Goal: Information Seeking & Learning: Understand process/instructions

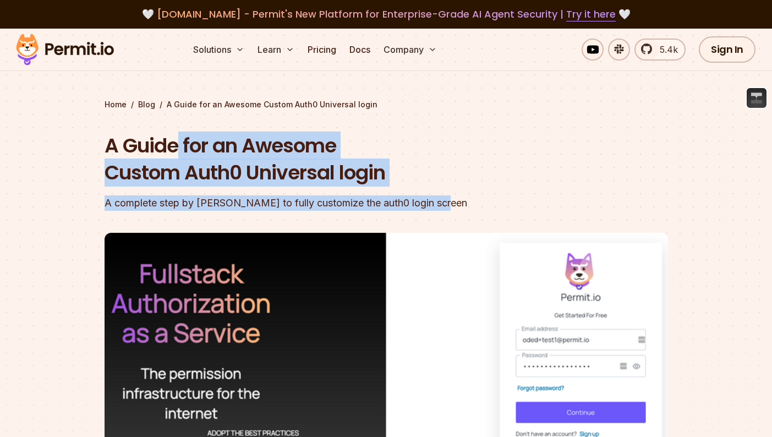
drag, startPoint x: 382, startPoint y: 191, endPoint x: 155, endPoint y: 130, distance: 235.0
click at [155, 130] on div "Home / Blog / A Guide for an Awesome Custom Auth0 Universal login A Guide for a…" at bounding box center [385, 353] width 563 height 509
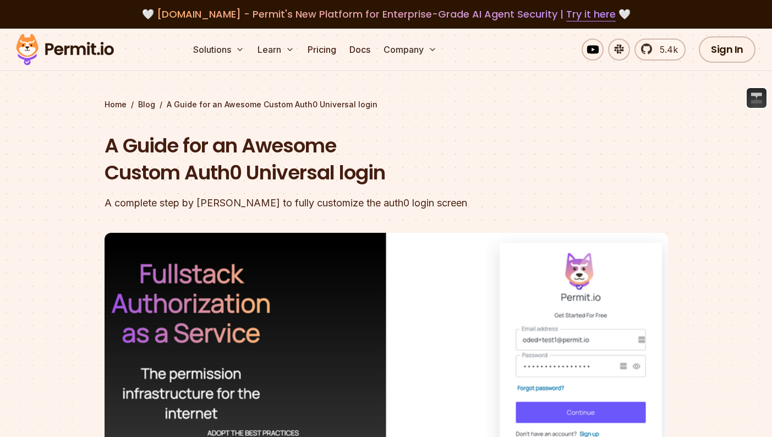
click at [498, 178] on h1 "A Guide for an Awesome Custom Auth0 Universal login" at bounding box center [315, 159] width 422 height 54
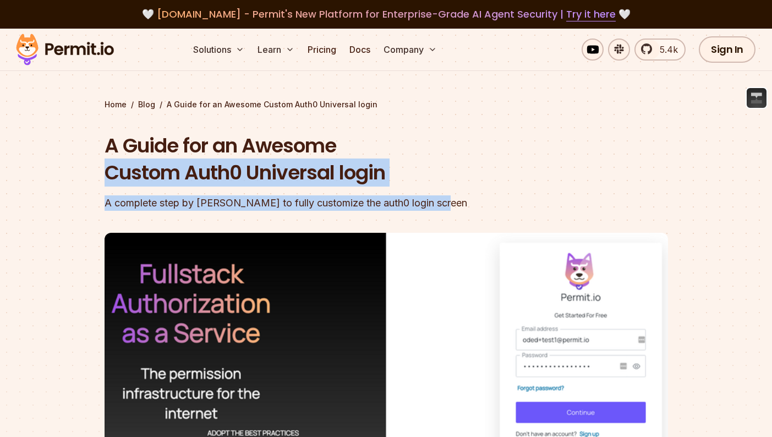
drag, startPoint x: 464, startPoint y: 201, endPoint x: 460, endPoint y: 118, distance: 83.7
click at [452, 136] on div "A Guide for an Awesome Custom Auth0 Universal login A complete step by [PERSON_…" at bounding box center [315, 171] width 422 height 79
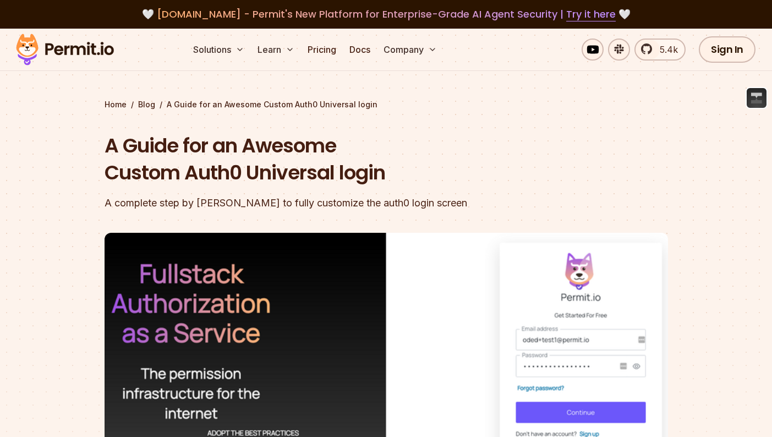
click at [479, 125] on div "Home / Blog / A Guide for an Awesome Custom Auth0 Universal login A Guide for a…" at bounding box center [385, 353] width 563 height 509
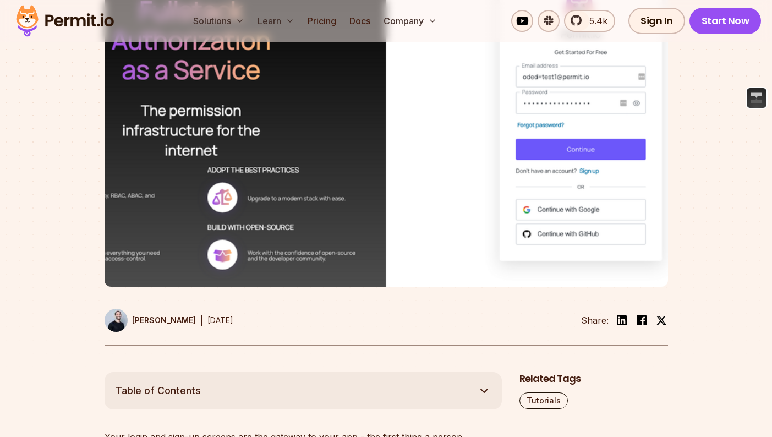
scroll to position [276, 0]
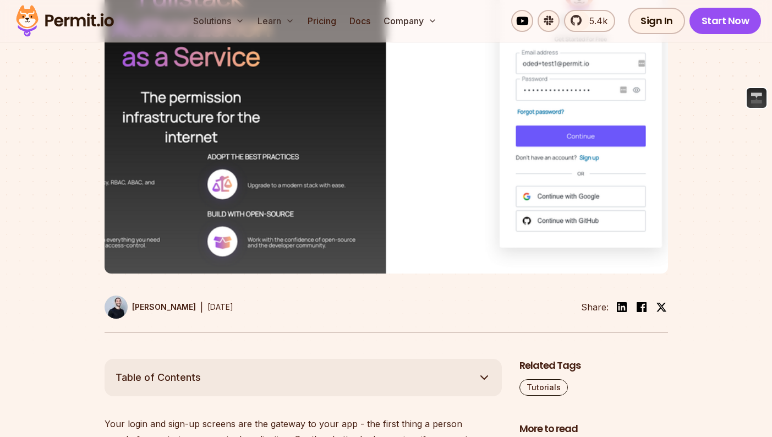
click at [358, 205] on img at bounding box center [385, 115] width 563 height 317
click at [390, 172] on img at bounding box center [385, 115] width 563 height 317
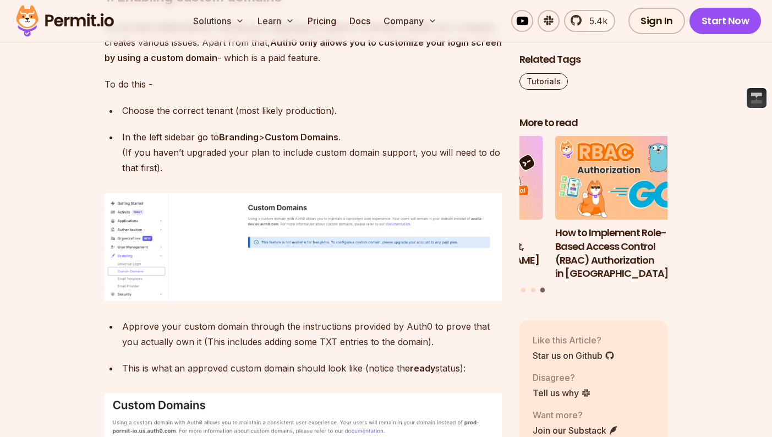
scroll to position [2096, 0]
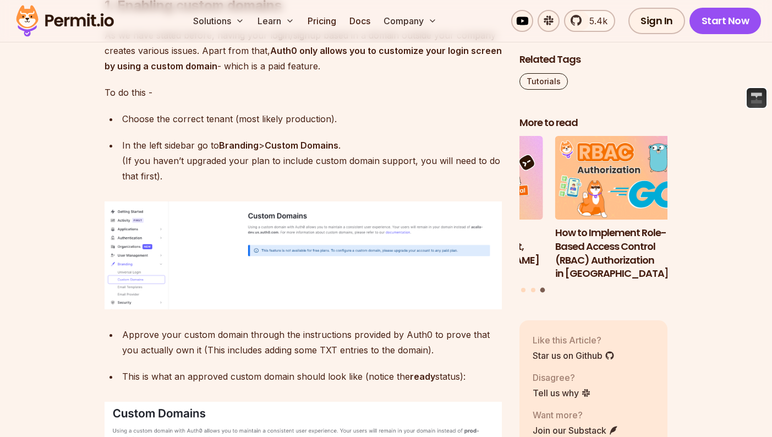
click at [469, 184] on p "In the left sidebar go to Branding > Custom Domains . (If you haven’t upgraded …" at bounding box center [311, 160] width 379 height 46
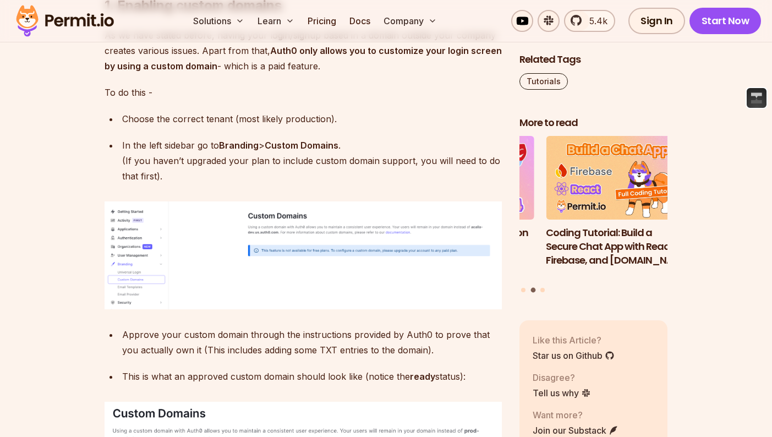
click at [358, 164] on p "In the left sidebar go to Branding > Custom Domains . (If you haven’t upgraded …" at bounding box center [311, 160] width 379 height 46
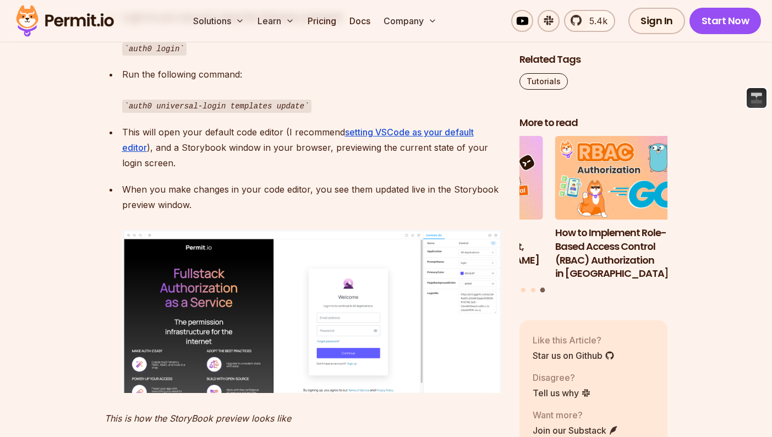
scroll to position [3192, 0]
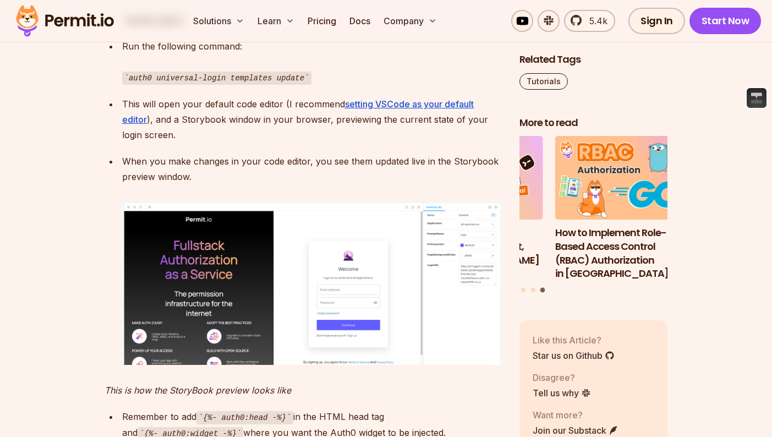
click at [361, 207] on div "When you make changes in your code editor, you see them updated live in the Sto…" at bounding box center [311, 259] width 379 height 212
click at [315, 318] on img at bounding box center [311, 283] width 379 height 163
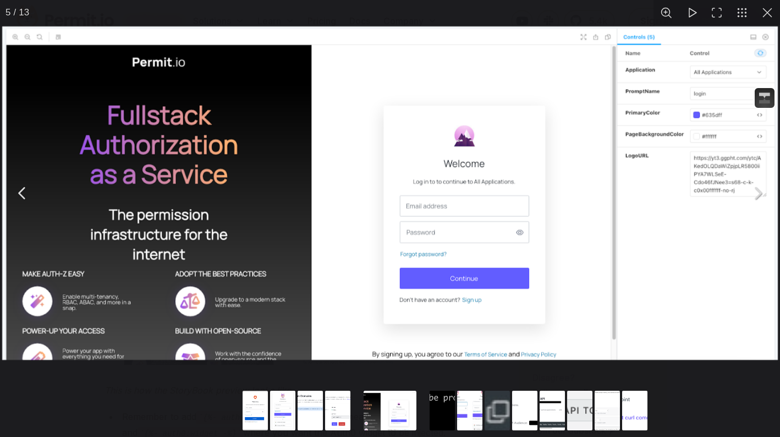
click at [434, 277] on img "You can close this modal content with the ESC key" at bounding box center [389, 192] width 775 height 333
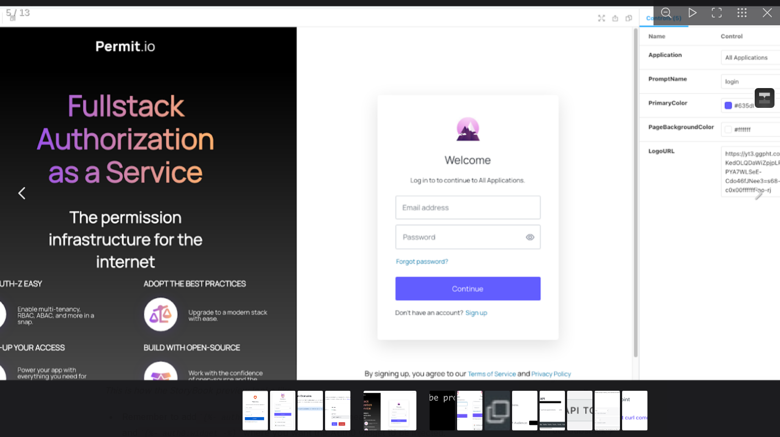
click at [434, 277] on img "You can close this modal content with the ESC key" at bounding box center [384, 193] width 869 height 374
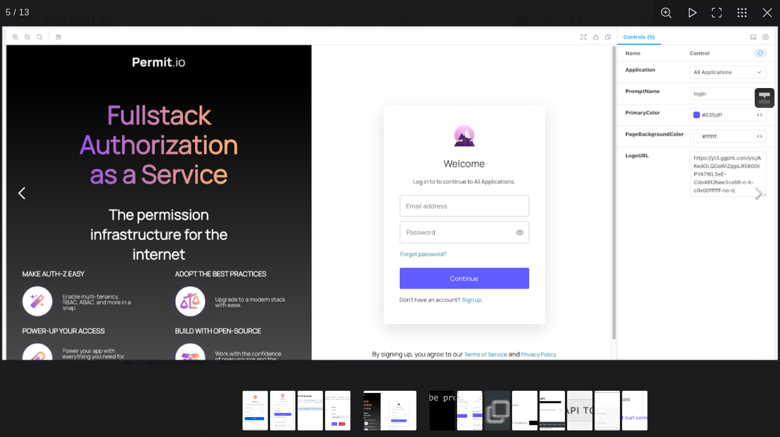
click at [439, 35] on img "You can close this modal content with the ESC key" at bounding box center [389, 192] width 775 height 333
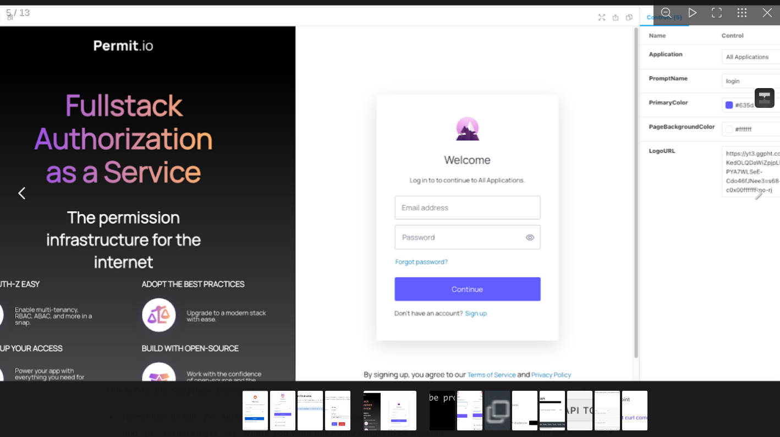
click at [440, 25] on img "You can close this modal content with the ESC key" at bounding box center [383, 193] width 873 height 376
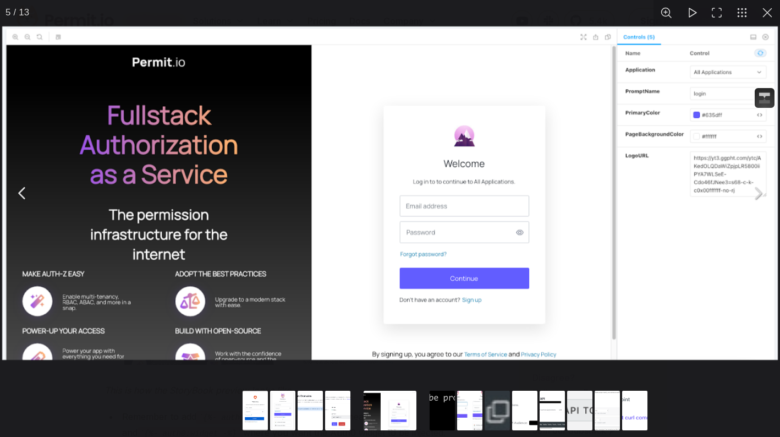
click at [448, 13] on div "You can close this modal content with the ESC key" at bounding box center [390, 193] width 780 height 386
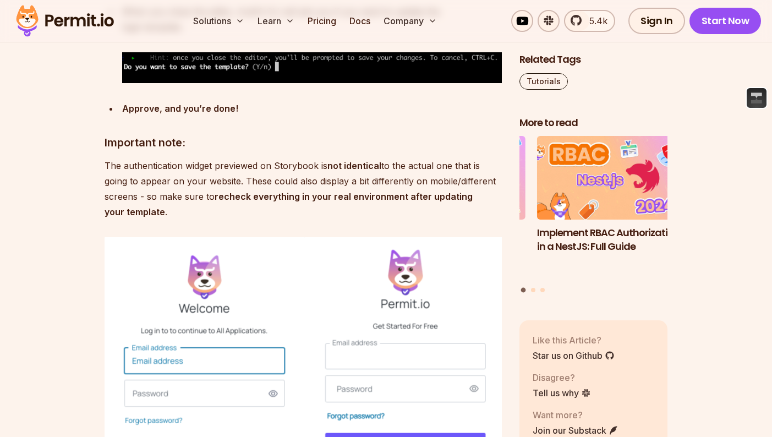
scroll to position [3735, 0]
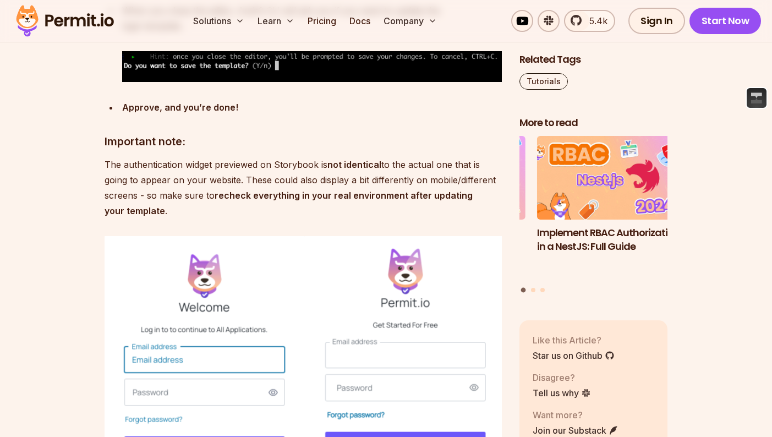
drag, startPoint x: 205, startPoint y: 268, endPoint x: 199, endPoint y: 207, distance: 60.9
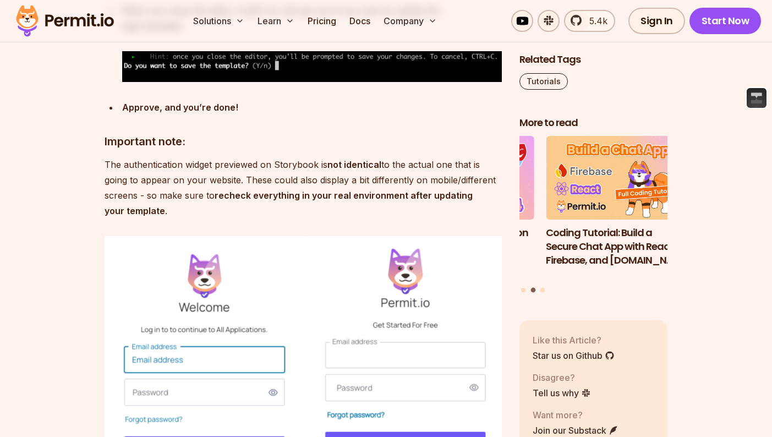
click at [400, 218] on p "The authentication widget previewed on Storybook is not identical to the actual…" at bounding box center [302, 188] width 397 height 62
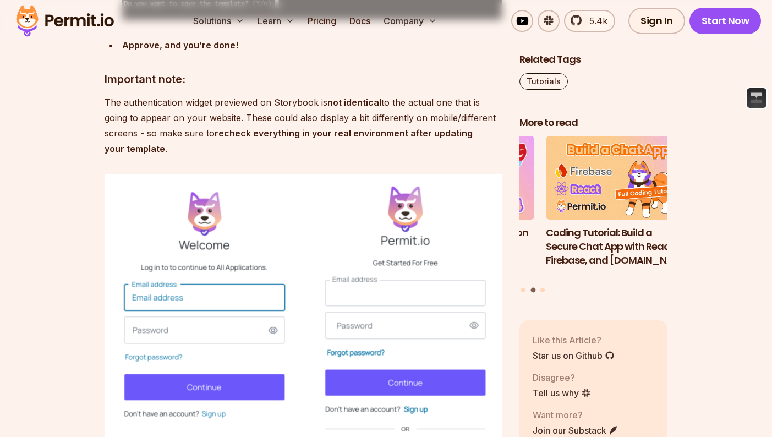
scroll to position [3807, 0]
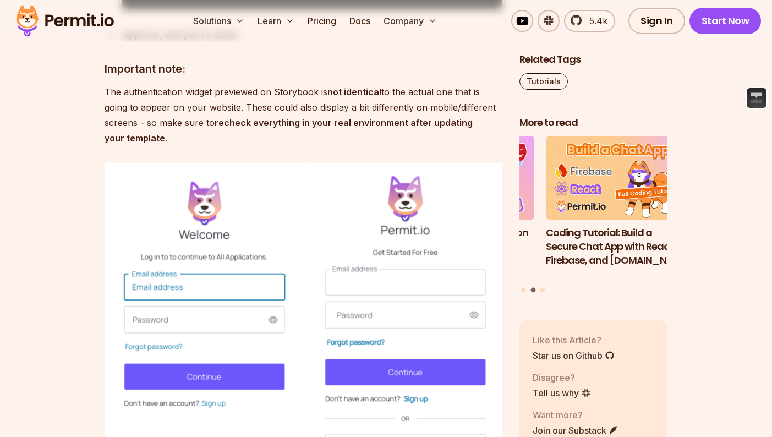
drag, startPoint x: 194, startPoint y: 197, endPoint x: 169, endPoint y: 155, distance: 49.3
click at [166, 146] on p "The authentication widget previewed on Storybook is not identical to the actual…" at bounding box center [302, 115] width 397 height 62
click at [365, 146] on p "The authentication widget previewed on Storybook is not identical to the actual…" at bounding box center [302, 115] width 397 height 62
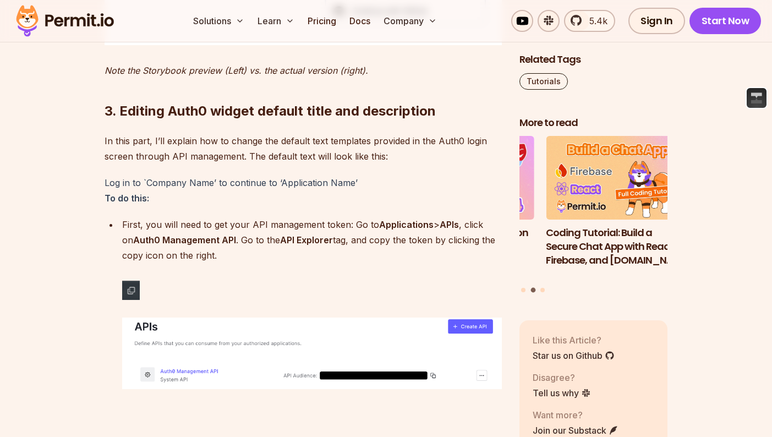
scroll to position [4283, 0]
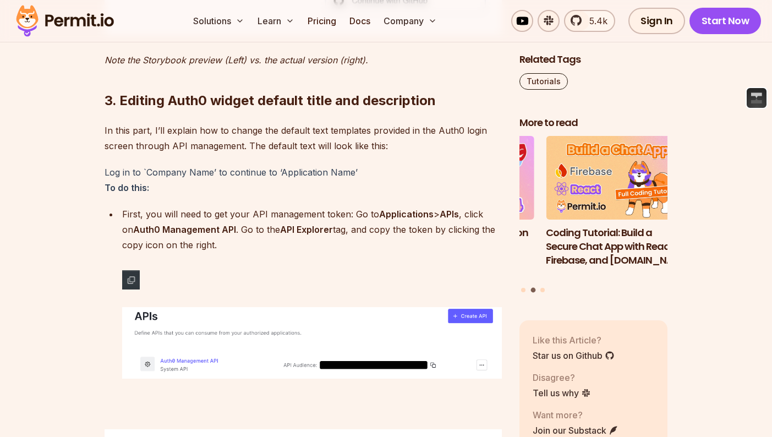
click at [137, 109] on h2 "3. Editing Auth0 widget default title and description" at bounding box center [302, 79] width 397 height 62
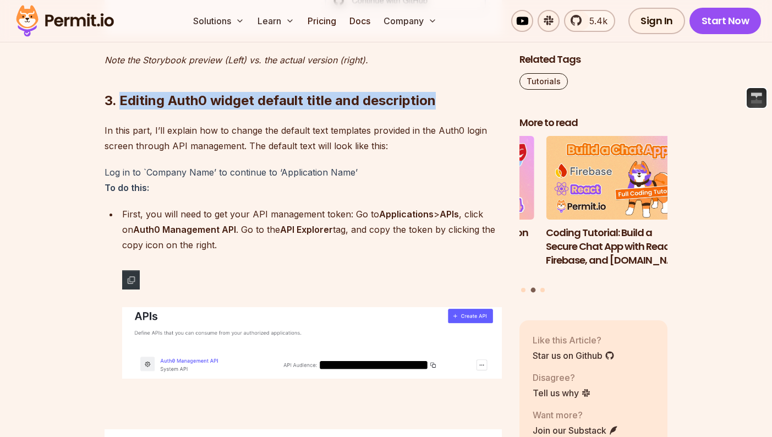
drag, startPoint x: 137, startPoint y: 160, endPoint x: 384, endPoint y: 163, distance: 247.5
click at [384, 109] on h2 "3. Editing Auth0 widget default title and description" at bounding box center [302, 79] width 397 height 62
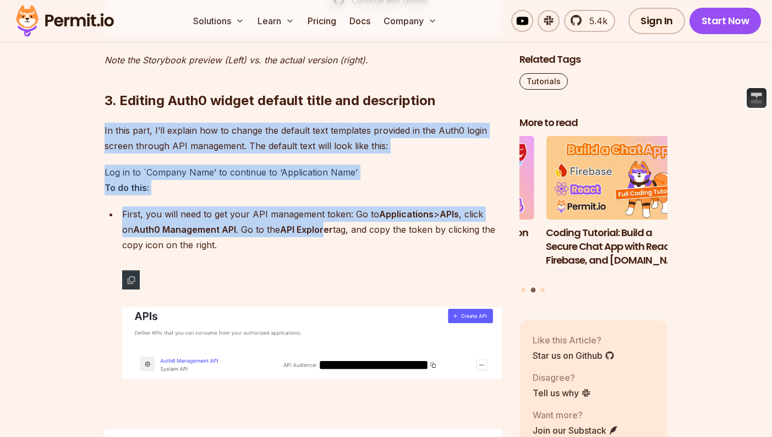
drag, startPoint x: 326, startPoint y: 284, endPoint x: 283, endPoint y: 162, distance: 129.4
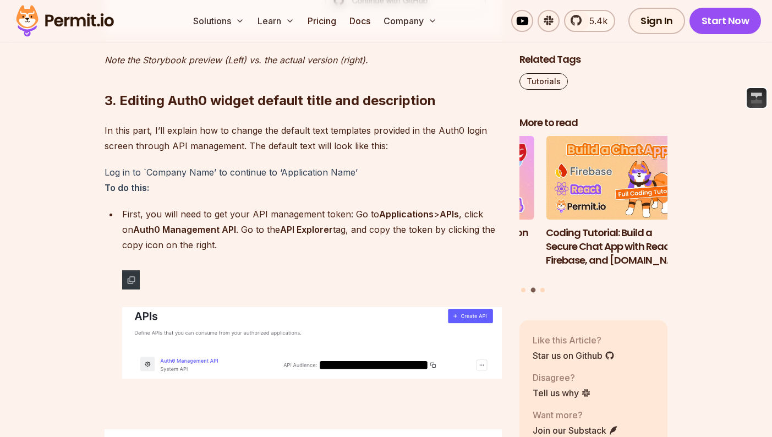
click at [178, 109] on h2 "3. Editing Auth0 widget default title and description" at bounding box center [302, 79] width 397 height 62
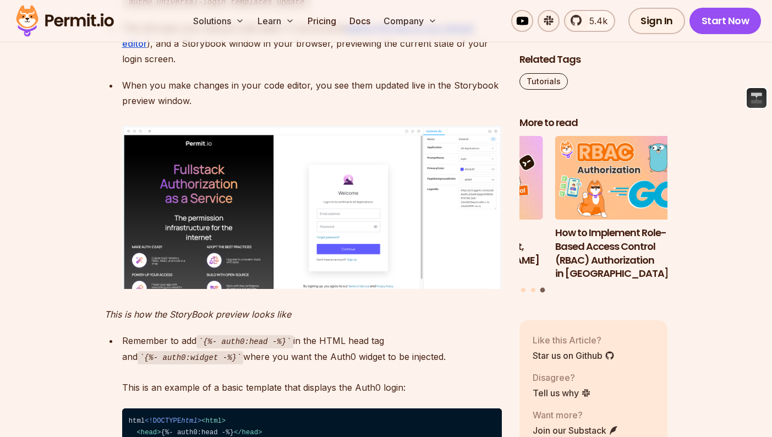
scroll to position [3282, 0]
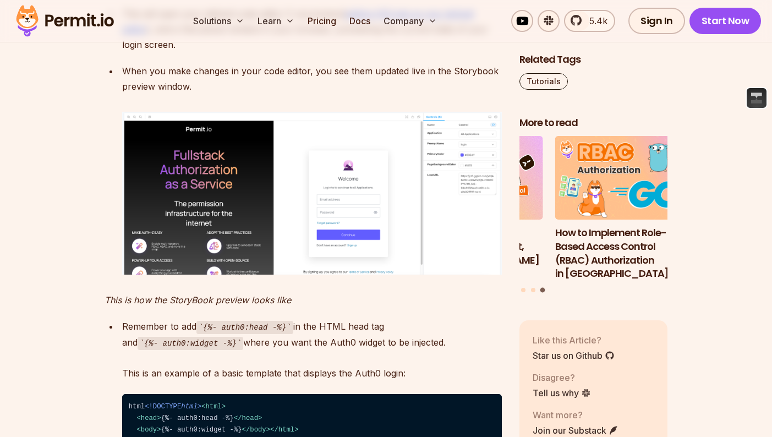
click at [315, 238] on img at bounding box center [311, 193] width 379 height 163
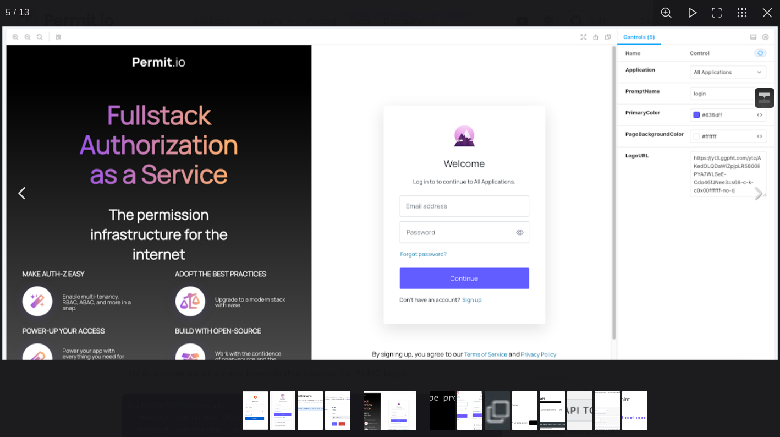
click at [393, 239] on img "You can close this modal content with the ESC key" at bounding box center [389, 192] width 775 height 333
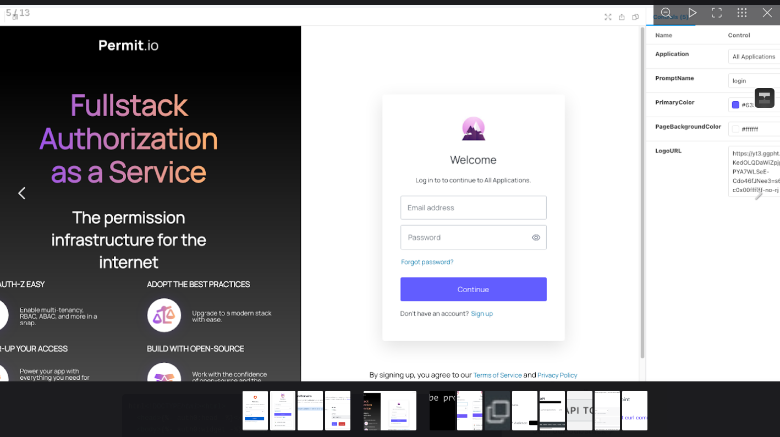
click at [393, 239] on img "You can close this modal content with the ESC key" at bounding box center [389, 193] width 875 height 376
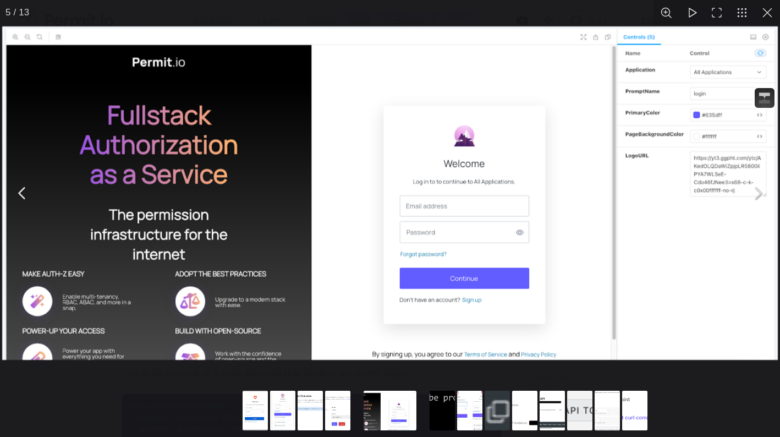
click at [497, 15] on div "You can close this modal content with the ESC key" at bounding box center [390, 193] width 780 height 386
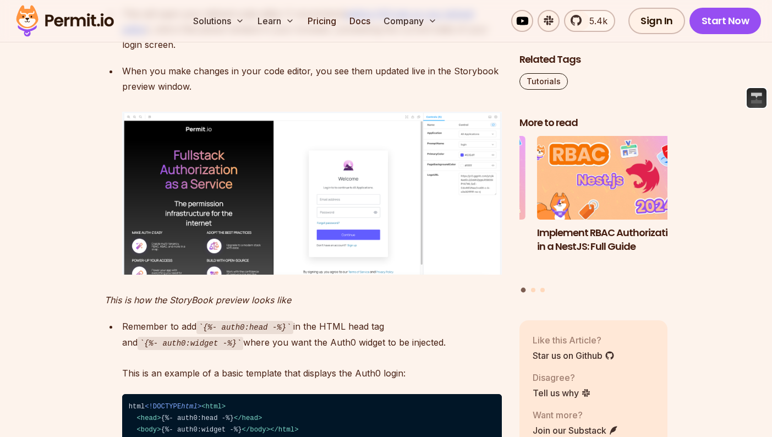
click at [365, 189] on img at bounding box center [311, 193] width 379 height 163
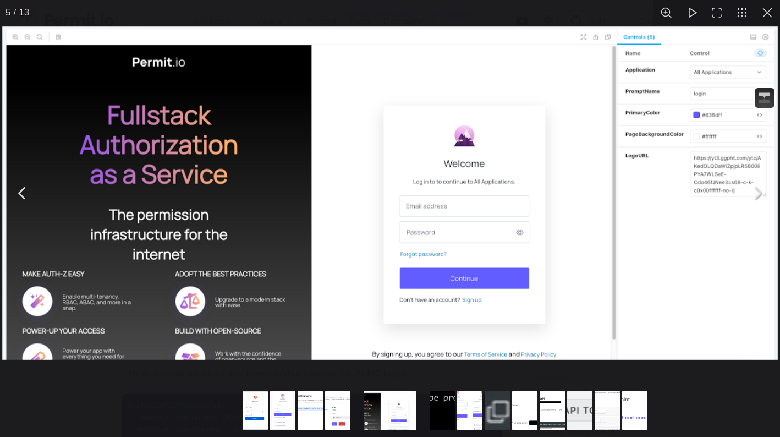
click at [484, 16] on div "You can close this modal content with the ESC key" at bounding box center [390, 193] width 780 height 386
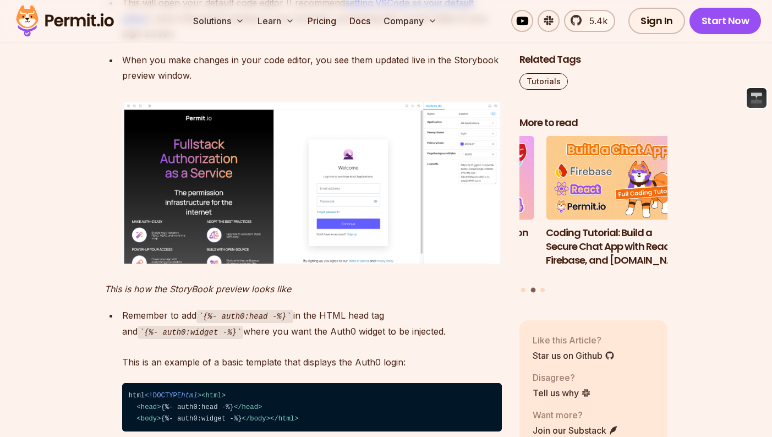
scroll to position [3287, 0]
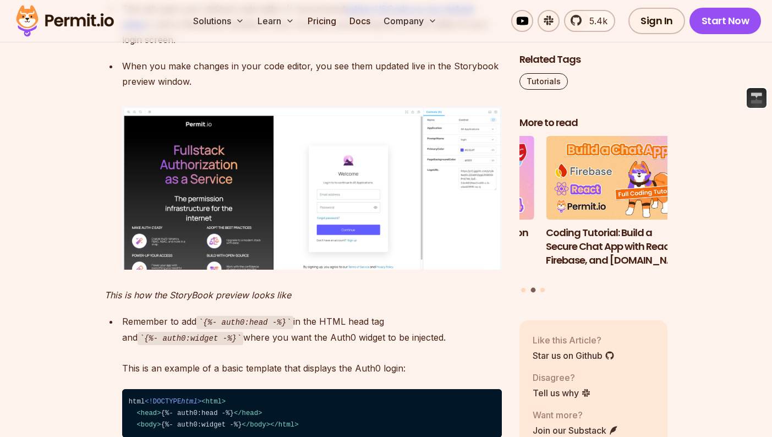
click at [388, 339] on p "Remember to add {%- auth0:head -%} in the HTML head tag and {%- auth0:widget -%…" at bounding box center [311, 344] width 379 height 62
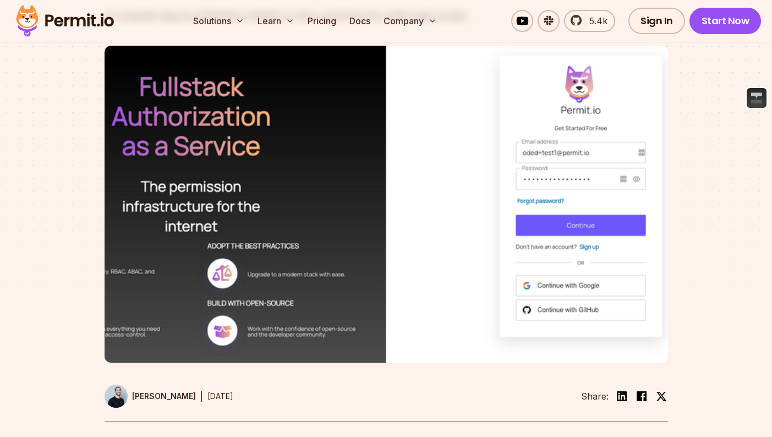
scroll to position [180, 0]
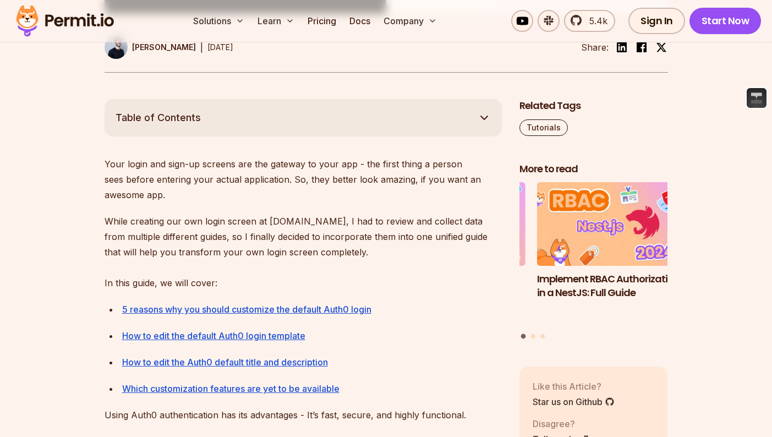
click at [418, 213] on p "While creating our own login screen at [DOMAIN_NAME], I had to review and colle…" at bounding box center [302, 251] width 397 height 77
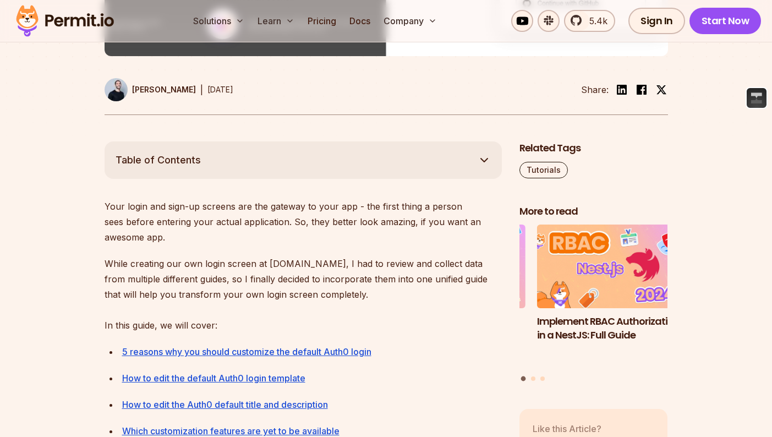
scroll to position [444, 0]
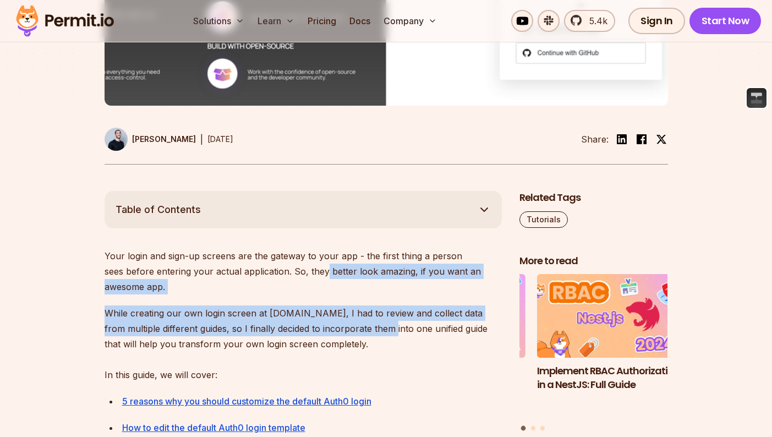
drag, startPoint x: 352, startPoint y: 320, endPoint x: 286, endPoint y: 189, distance: 146.6
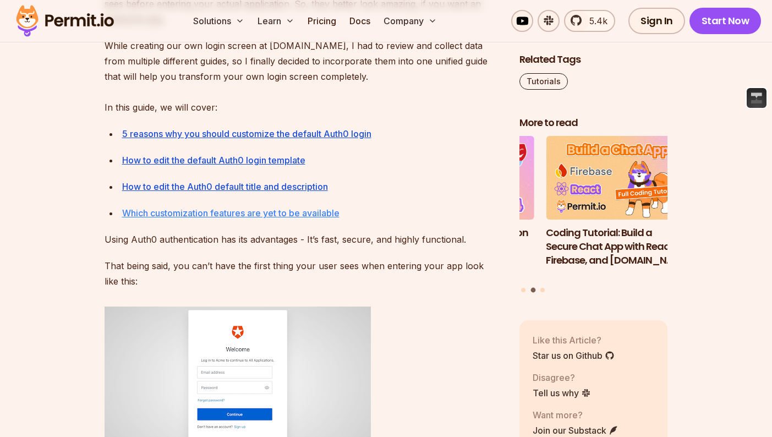
scroll to position [733, 0]
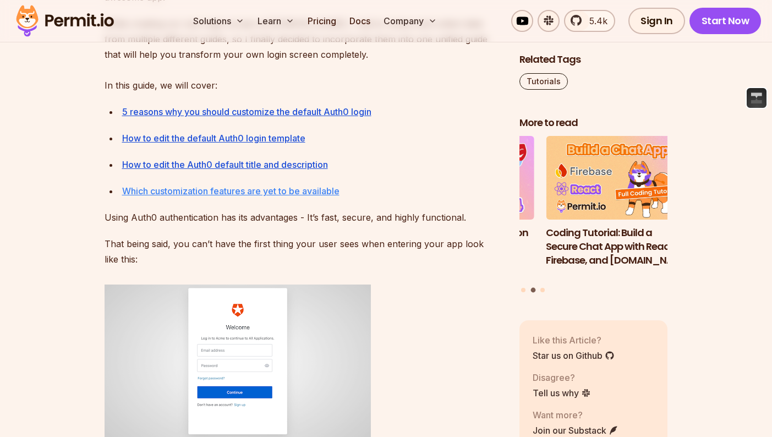
click at [252, 196] on link "Which customization features are yet to be available" at bounding box center [230, 190] width 217 height 11
click at [254, 192] on link "Which customization features are yet to be available" at bounding box center [230, 190] width 217 height 11
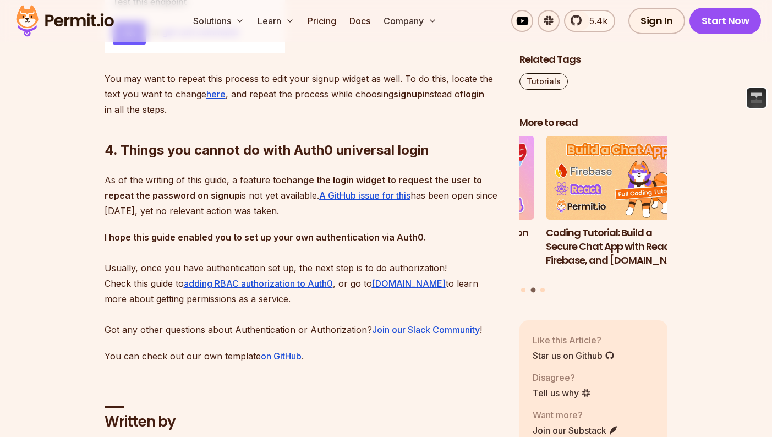
scroll to position [5740, 0]
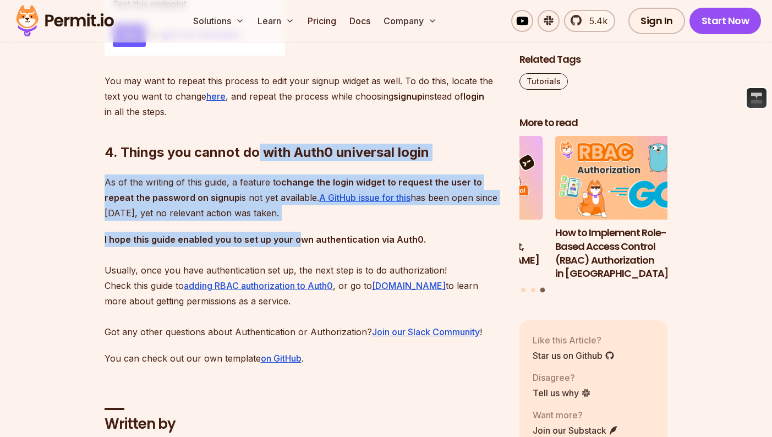
drag, startPoint x: 255, startPoint y: 189, endPoint x: 297, endPoint y: 276, distance: 96.9
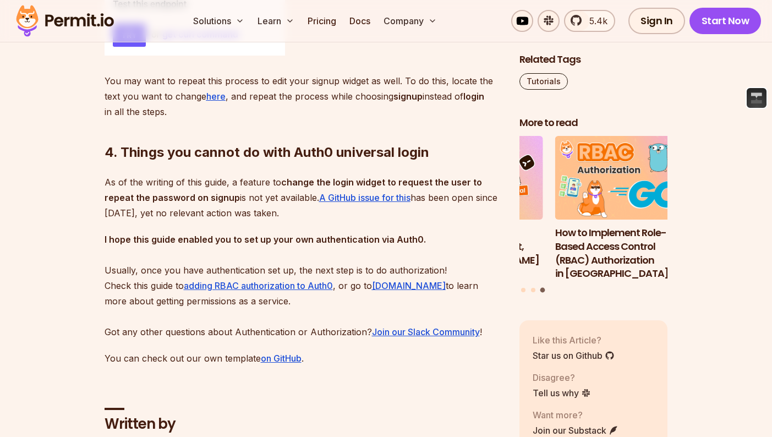
drag, startPoint x: 322, startPoint y: 268, endPoint x: 339, endPoint y: 270, distance: 17.2
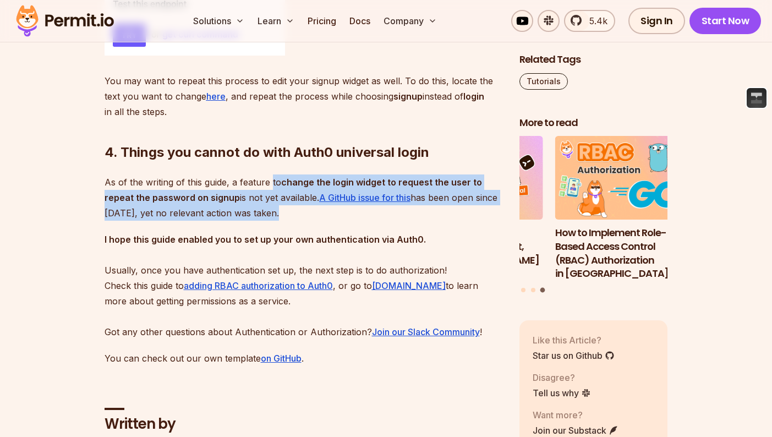
drag, startPoint x: 456, startPoint y: 268, endPoint x: 263, endPoint y: 223, distance: 197.8
drag, startPoint x: 232, startPoint y: 256, endPoint x: 307, endPoint y: 266, distance: 76.6
click at [232, 221] on p "As of the writing of this guide, a feature to change the login widget to reques…" at bounding box center [302, 197] width 397 height 46
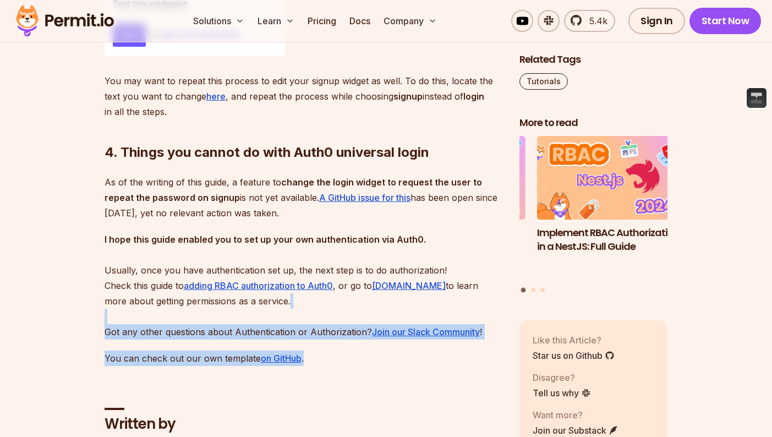
drag, startPoint x: 313, startPoint y: 354, endPoint x: 390, endPoint y: 403, distance: 91.2
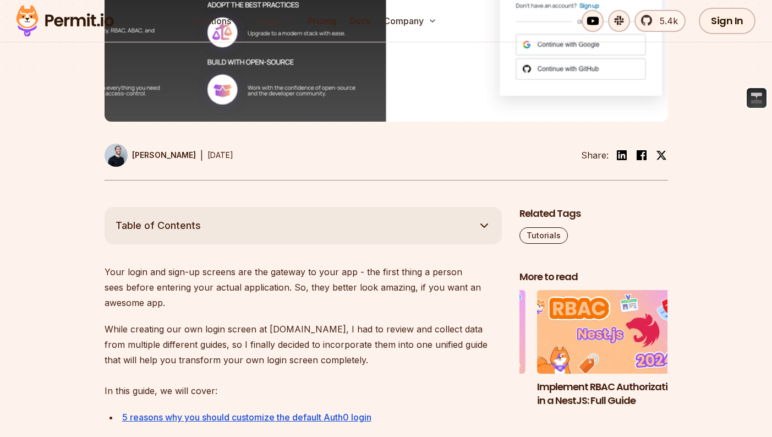
scroll to position [0, 0]
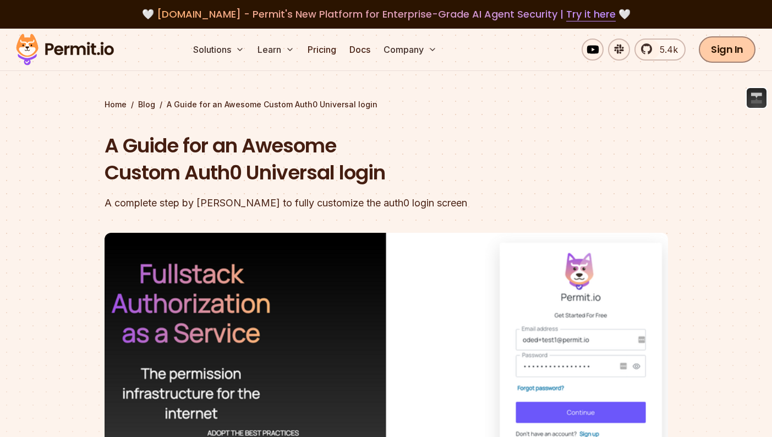
click at [716, 49] on link "Sign In" at bounding box center [726, 49] width 57 height 26
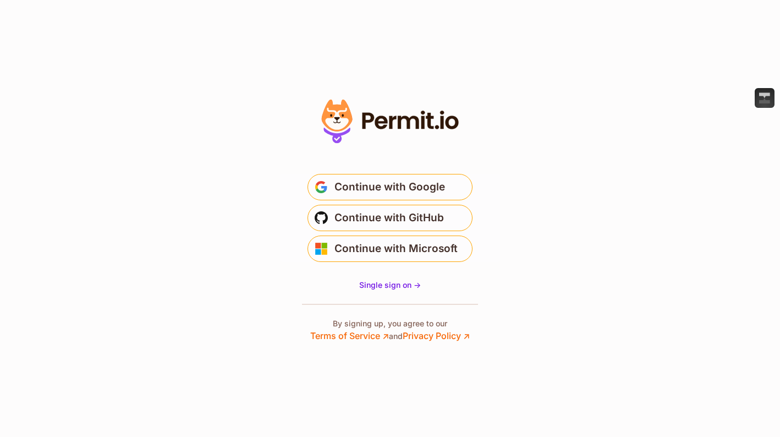
click at [619, 272] on section "* Or" at bounding box center [390, 218] width 780 height 437
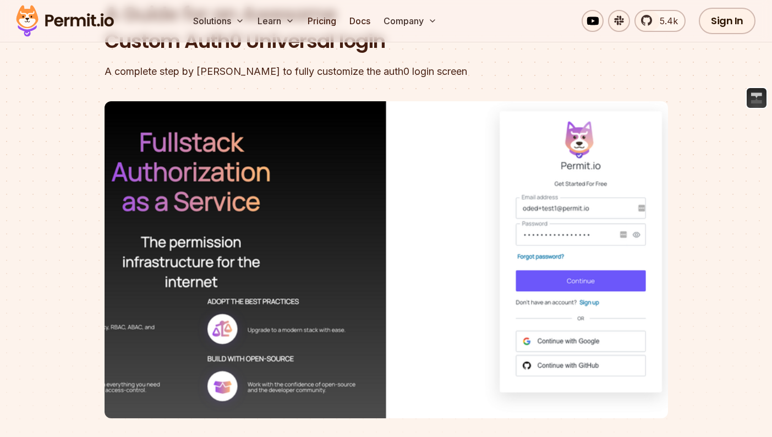
scroll to position [67, 0]
